Goal: Use online tool/utility: Utilize a website feature to perform a specific function

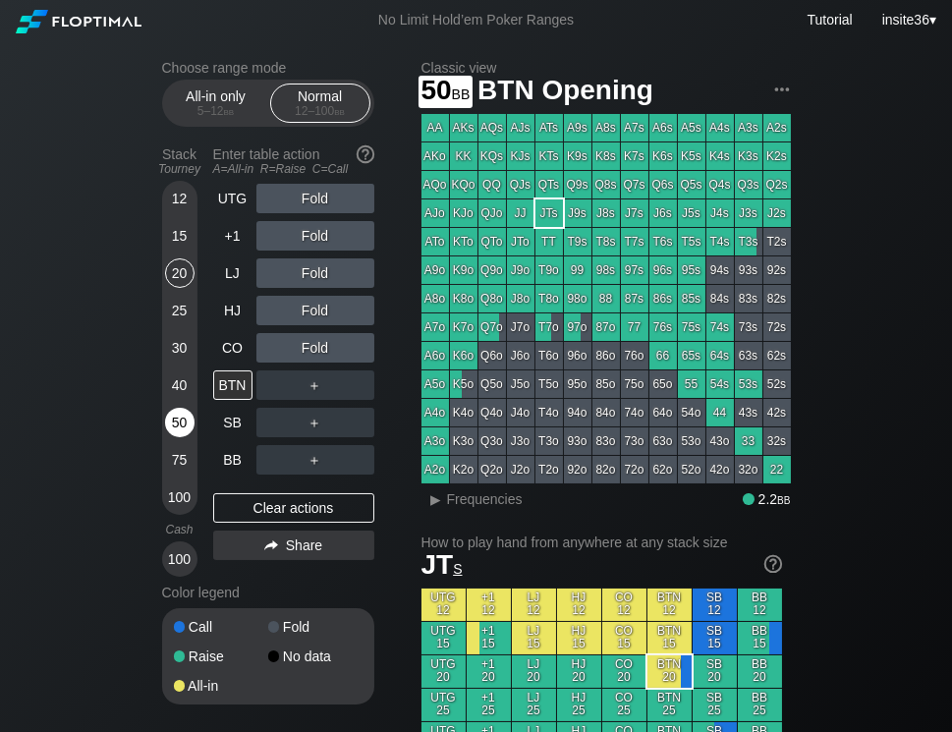
click at [183, 415] on div "50" at bounding box center [179, 422] width 29 height 29
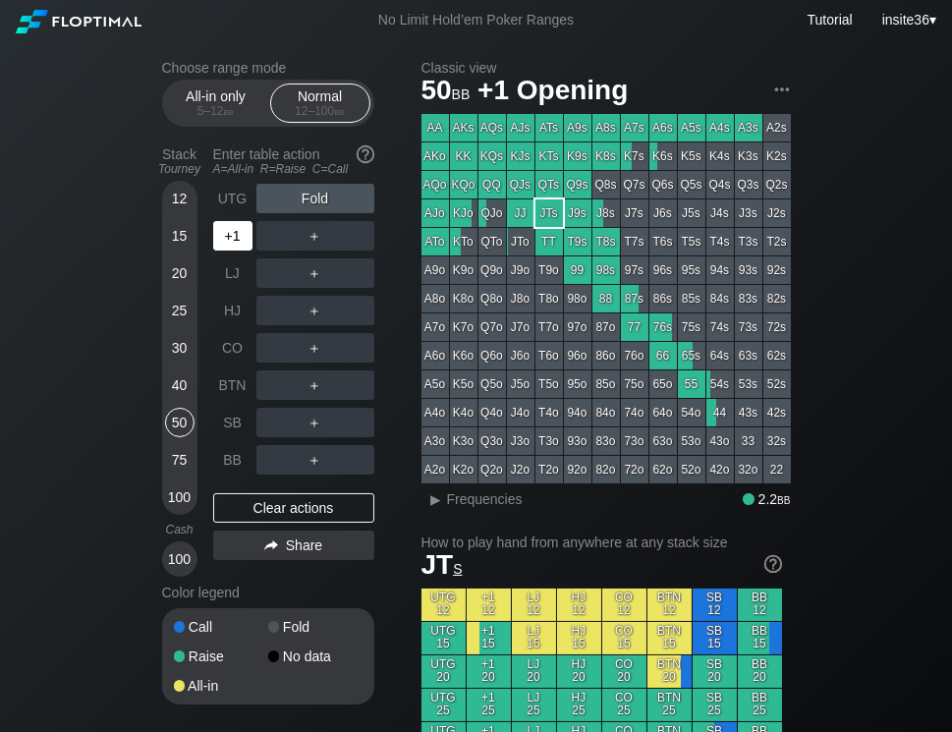
click at [226, 243] on div "+1" at bounding box center [232, 235] width 39 height 29
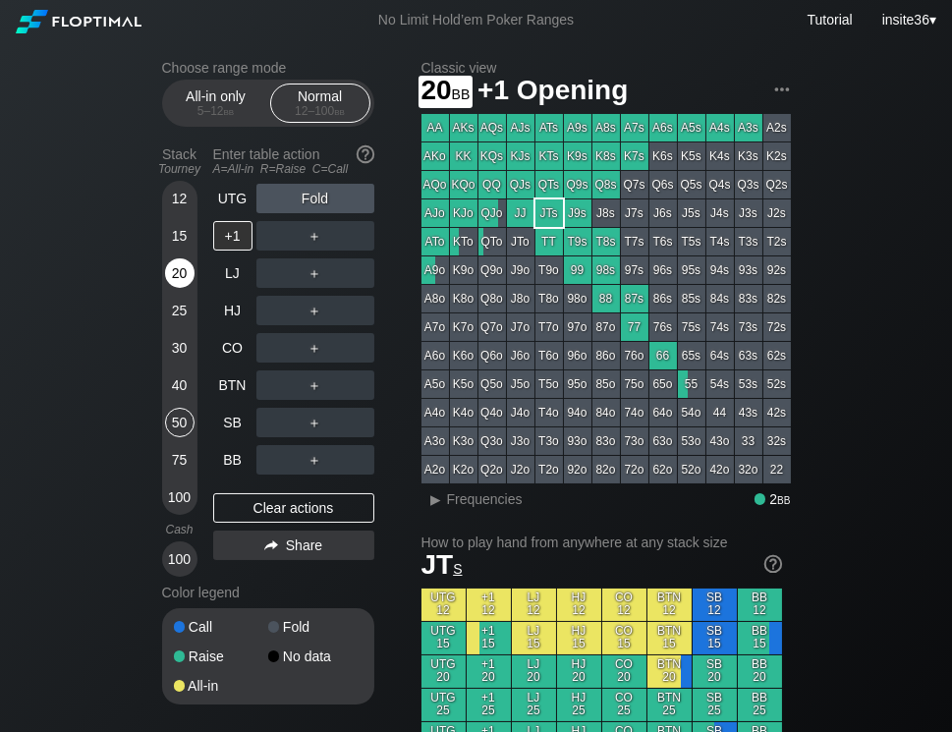
click at [188, 283] on div "20" at bounding box center [179, 272] width 29 height 29
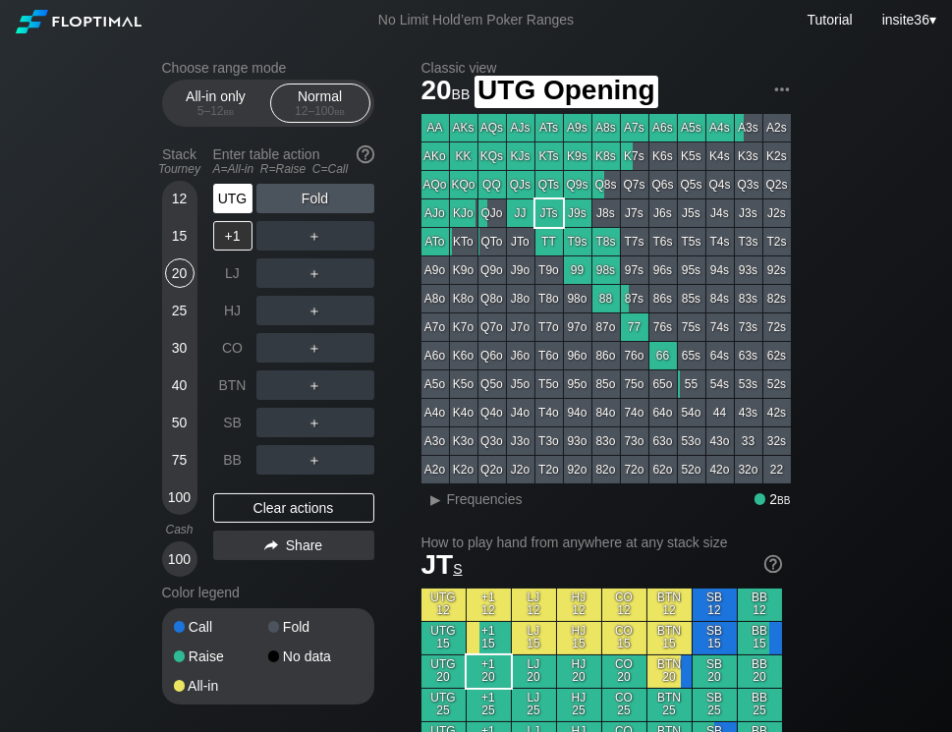
click at [219, 198] on div "UTG" at bounding box center [232, 198] width 39 height 29
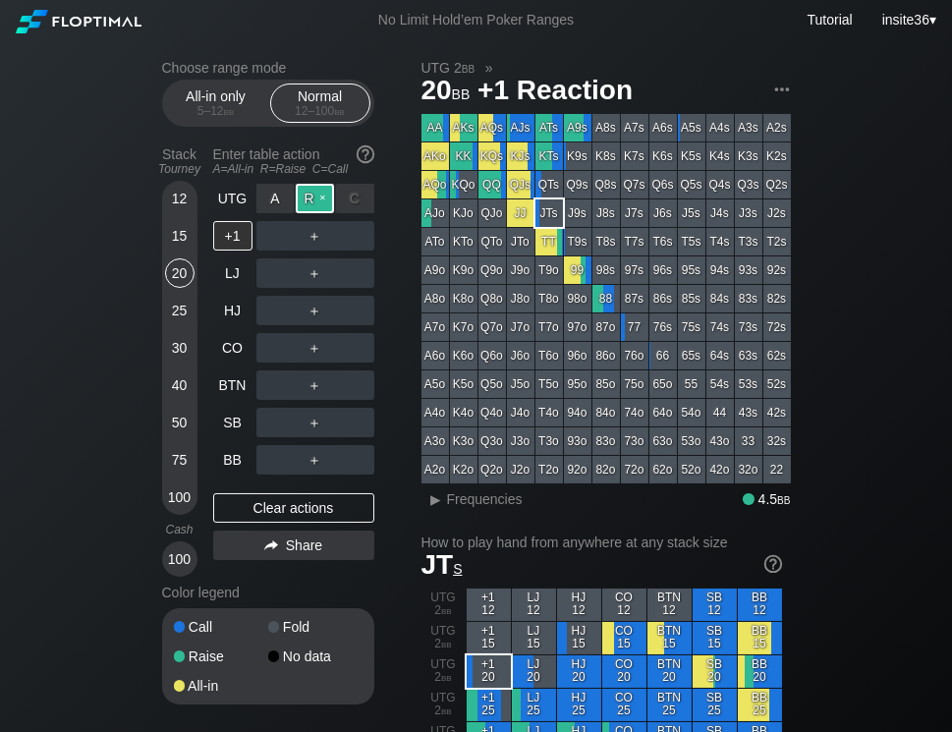
click at [306, 194] on div "R ✕" at bounding box center [315, 198] width 38 height 29
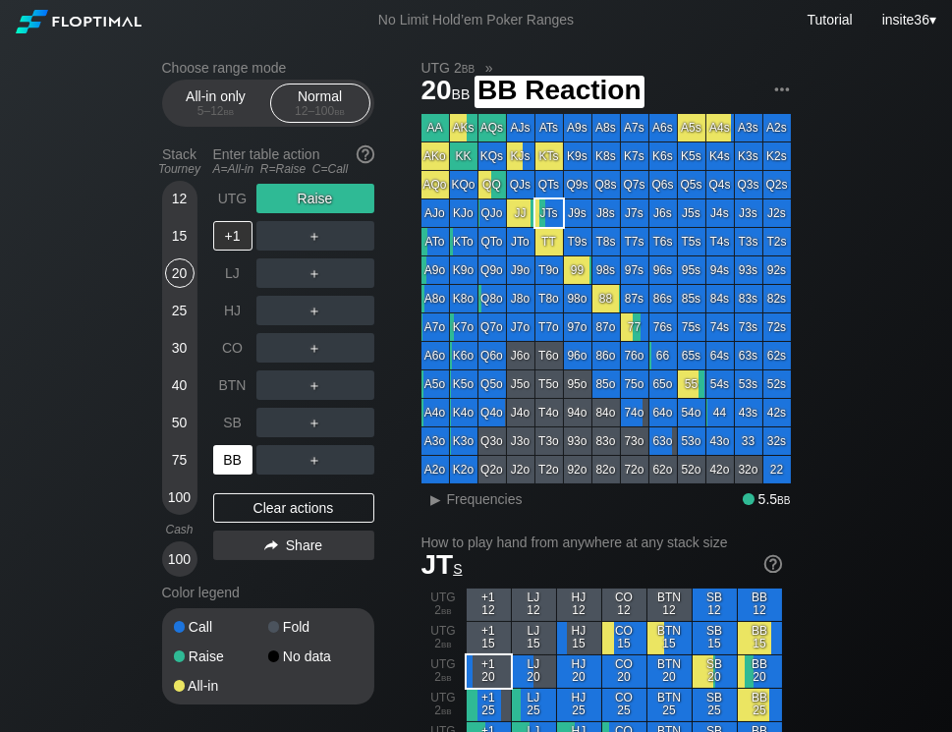
click at [232, 466] on div "BB" at bounding box center [232, 459] width 39 height 29
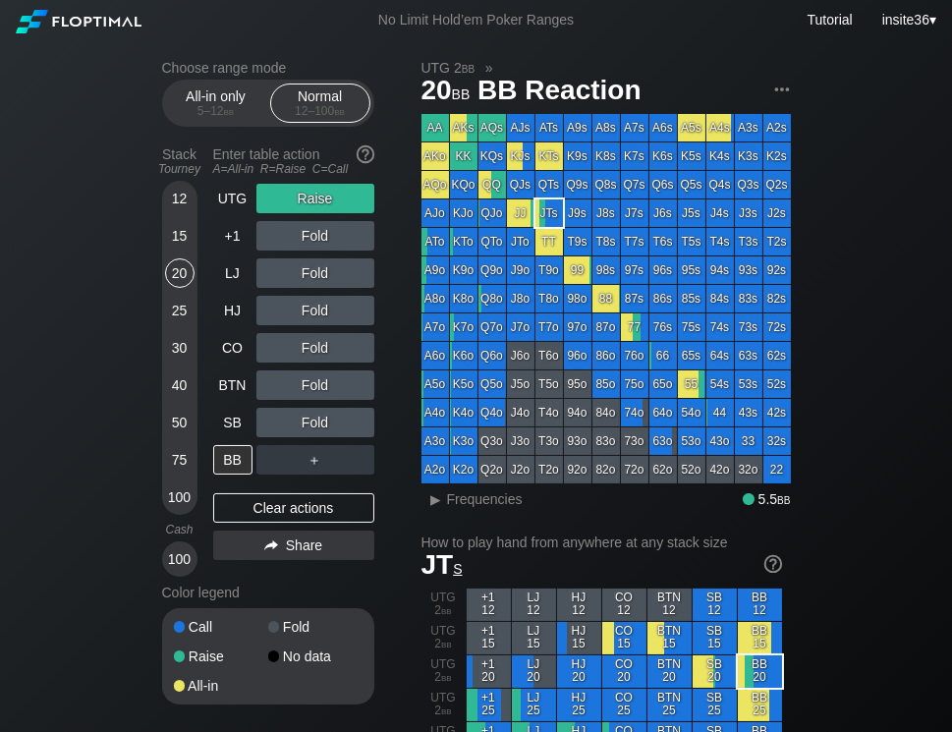
click at [456, 507] on span "Frequencies" at bounding box center [485, 499] width 76 height 16
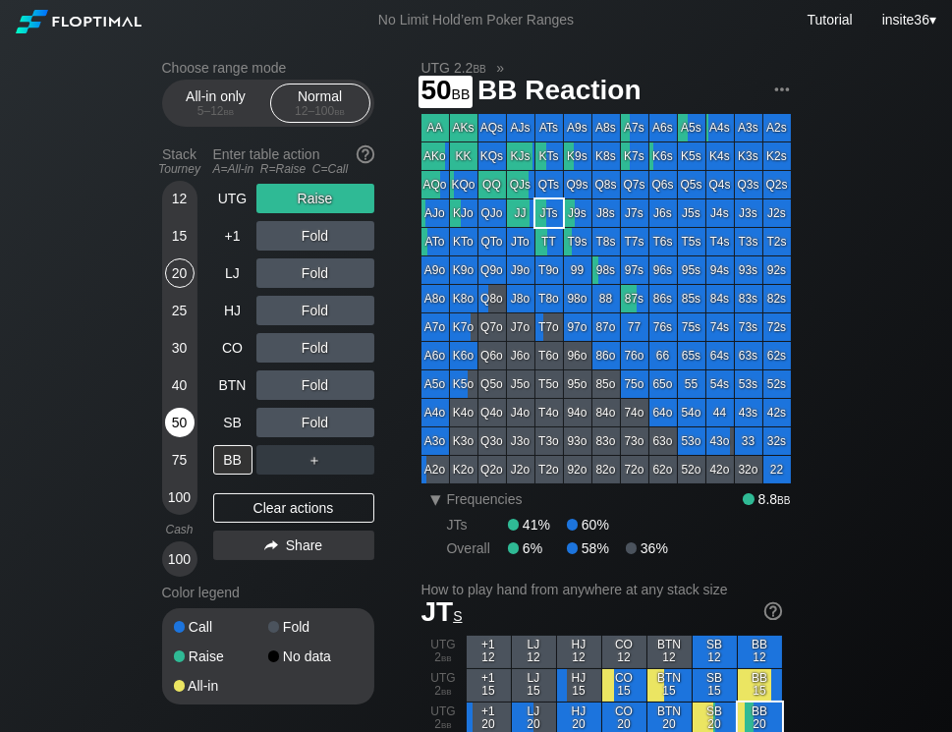
click at [173, 430] on div "50" at bounding box center [179, 422] width 29 height 29
click at [177, 435] on div "50" at bounding box center [179, 422] width 29 height 29
click at [185, 426] on div "50" at bounding box center [179, 422] width 29 height 29
